Goal: Entertainment & Leisure: Consume media (video, audio)

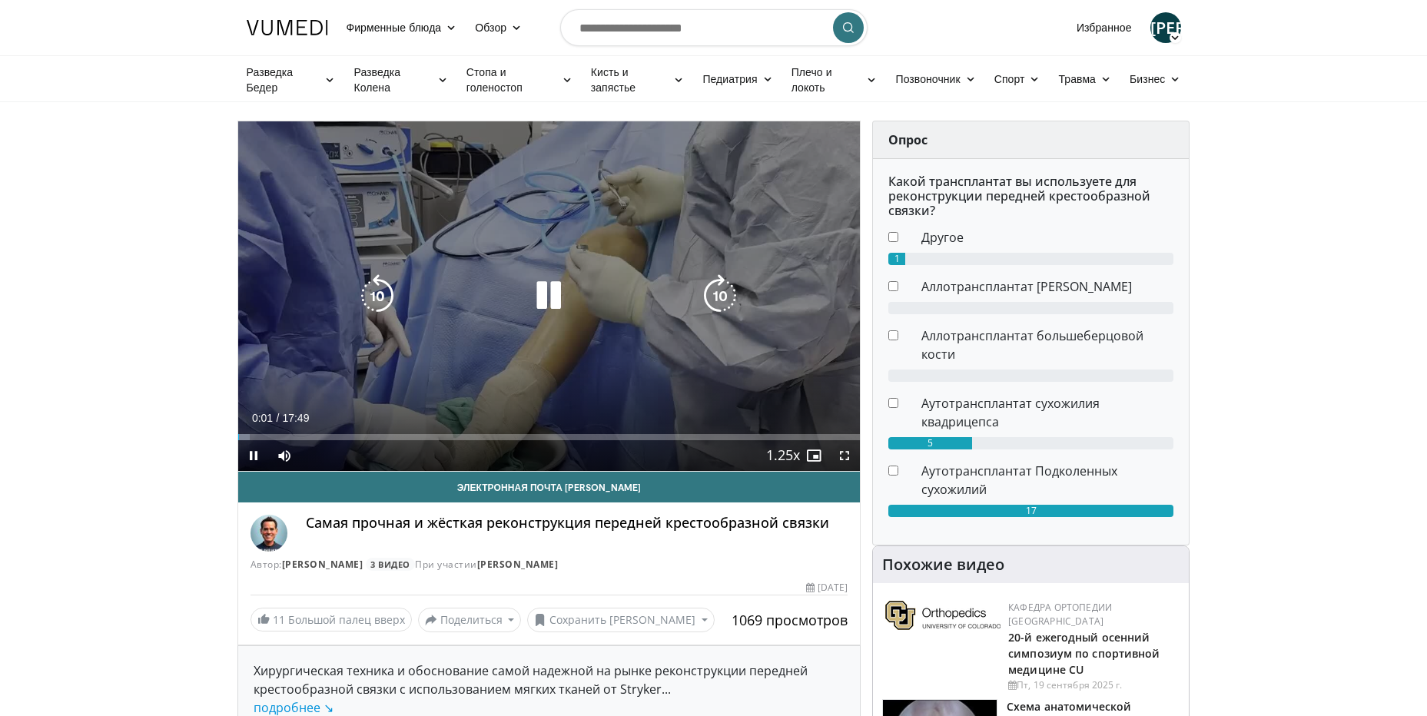
click at [550, 300] on icon "Video Player" at bounding box center [548, 295] width 43 height 43
